Goal: Transaction & Acquisition: Book appointment/travel/reservation

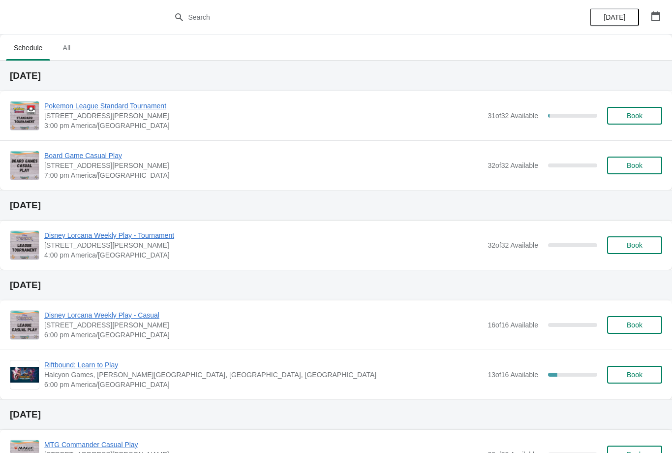
click at [642, 117] on span "Book" at bounding box center [635, 116] width 16 height 8
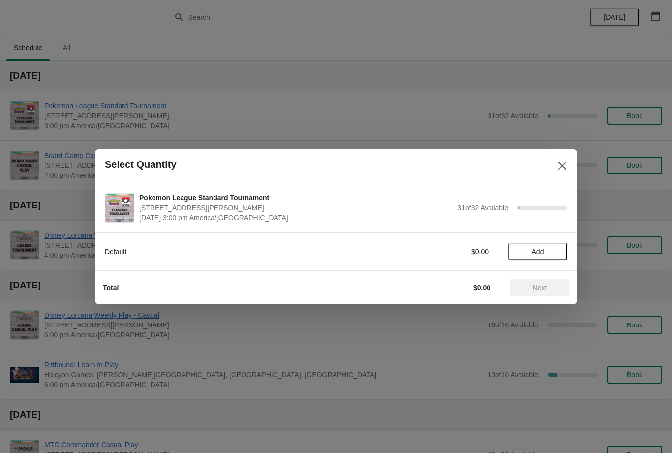
click at [552, 254] on span "Add" at bounding box center [537, 251] width 41 height 8
click at [540, 286] on span "Next" at bounding box center [540, 287] width 14 height 8
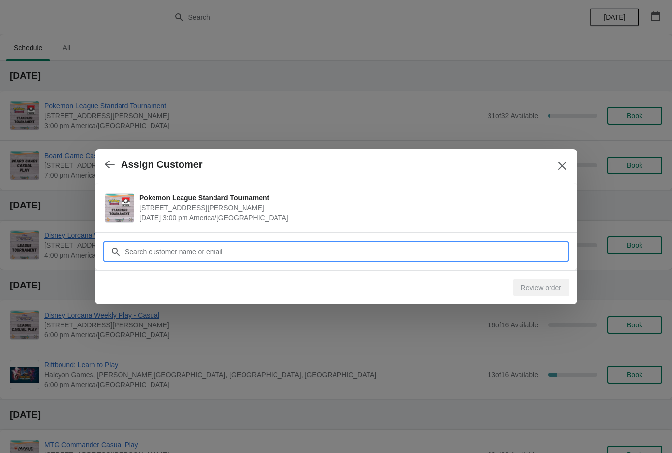
click at [367, 245] on input "Customer" at bounding box center [345, 252] width 443 height 18
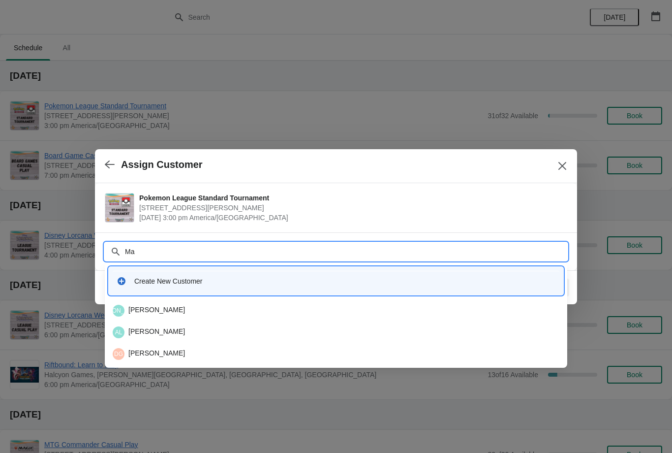
type input "M"
type input "C"
type input "M"
type input "Matthews"
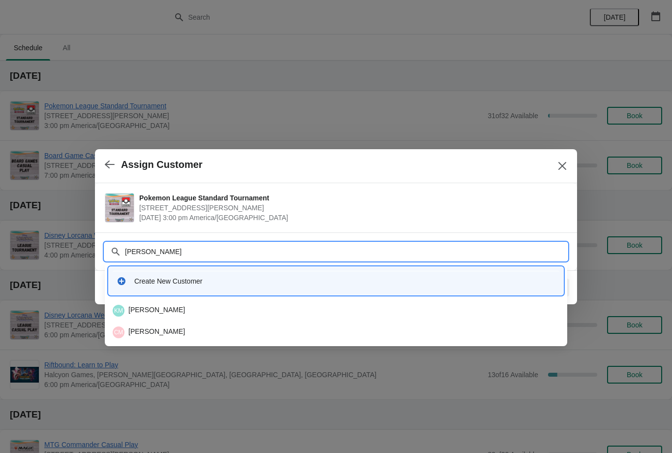
click at [165, 332] on div "CM Chase Matthews" at bounding box center [336, 332] width 447 height 12
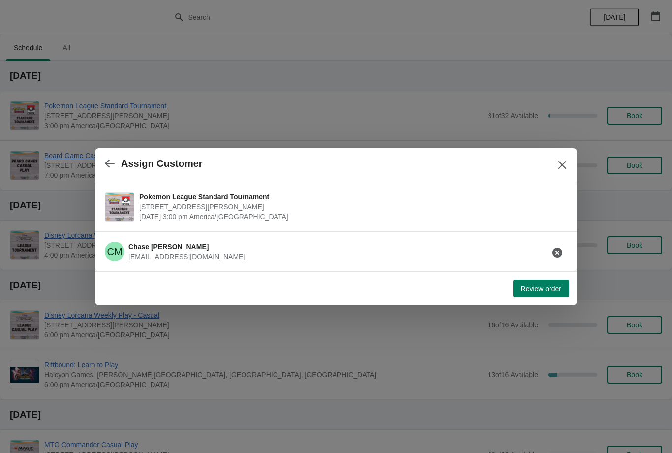
click at [549, 288] on span "Review order" at bounding box center [541, 288] width 40 height 8
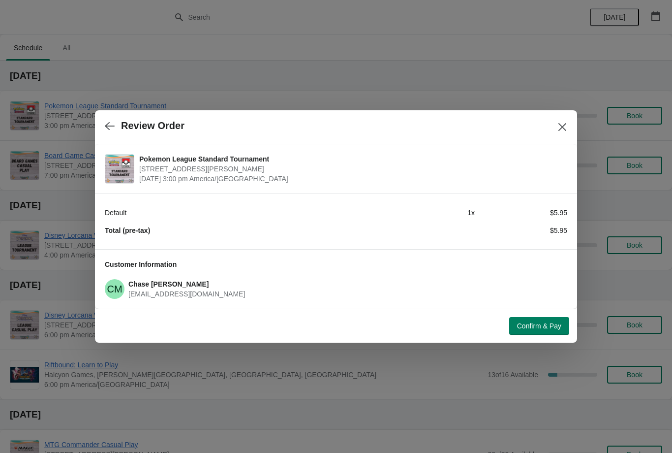
click at [550, 329] on span "Confirm & Pay" at bounding box center [539, 326] width 44 height 8
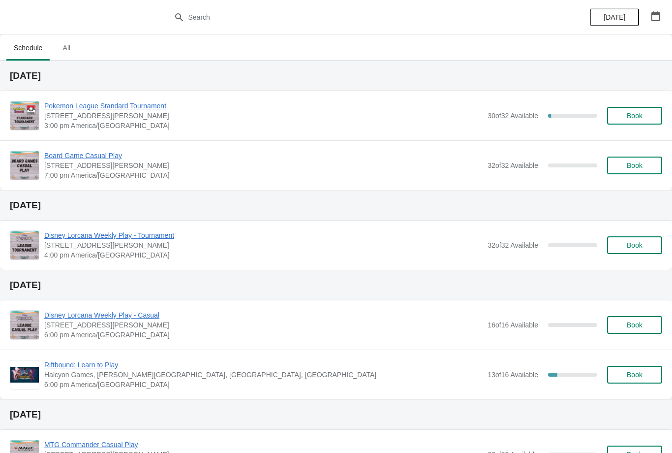
click at [636, 117] on span "Book" at bounding box center [635, 116] width 16 height 8
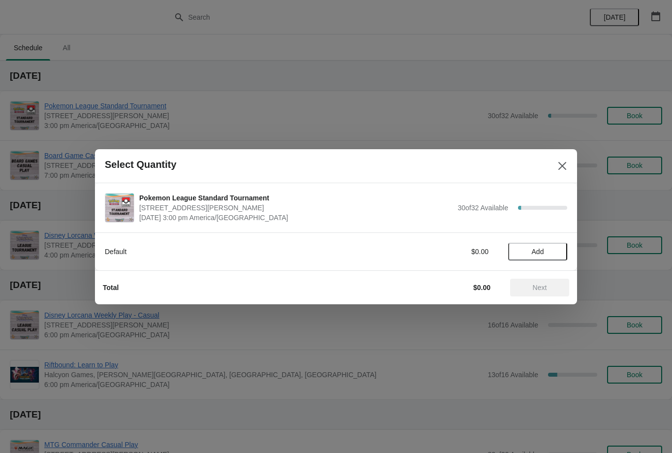
click at [542, 251] on span "Add" at bounding box center [538, 251] width 12 height 8
click at [551, 284] on span "Next" at bounding box center [539, 287] width 43 height 8
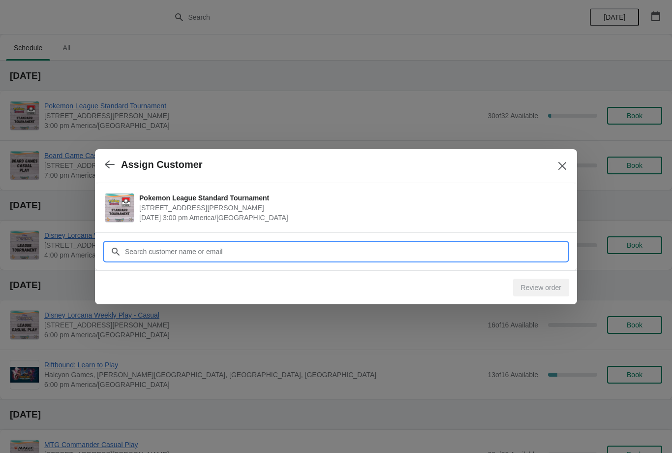
click at [276, 251] on input "Customer" at bounding box center [345, 252] width 443 height 18
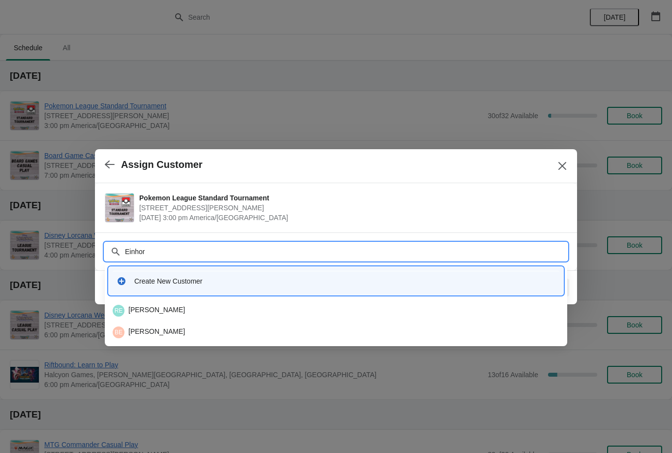
type input "[PERSON_NAME]"
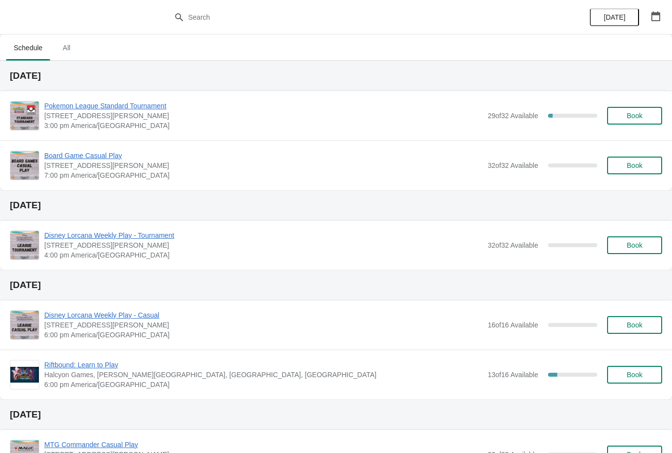
click at [641, 117] on span "Book" at bounding box center [635, 116] width 16 height 8
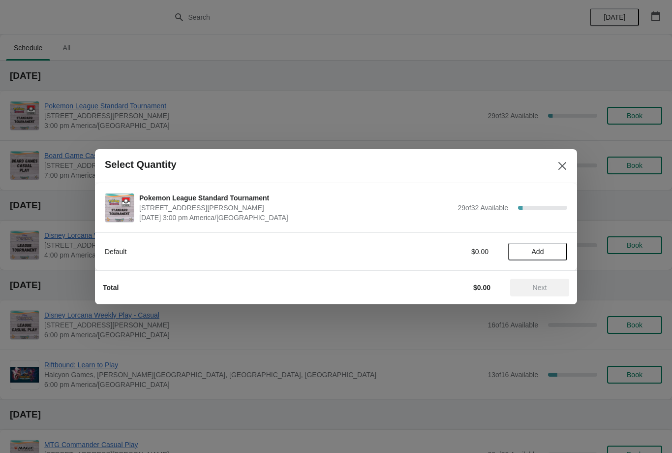
click at [542, 252] on span "Add" at bounding box center [538, 251] width 12 height 8
click at [533, 283] on span "Next" at bounding box center [540, 287] width 14 height 8
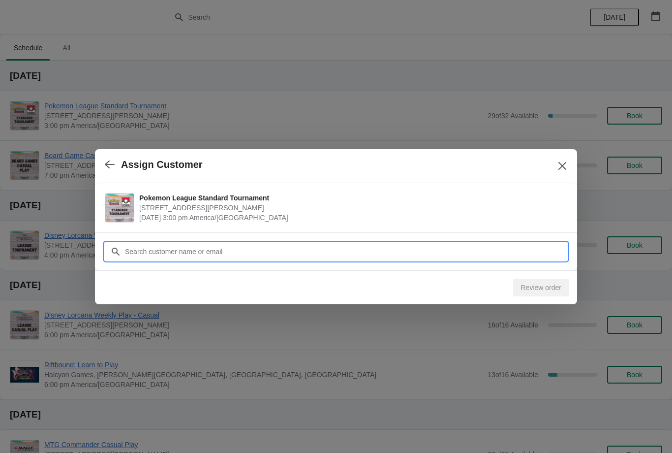
click at [281, 249] on input "Customer" at bounding box center [345, 252] width 443 height 18
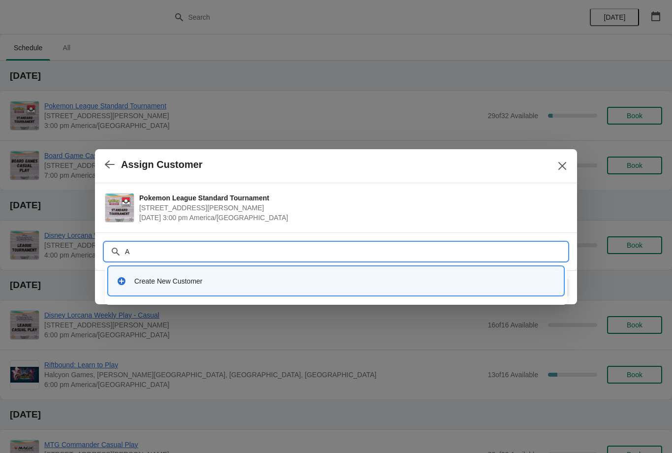
type input "Aq"
